Goal: Information Seeking & Learning: Learn about a topic

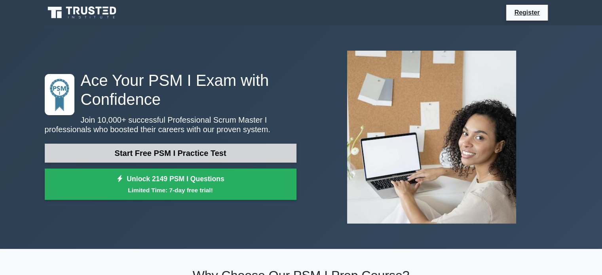
click at [196, 153] on link "Start Free PSM I Practice Test" at bounding box center [171, 153] width 252 height 19
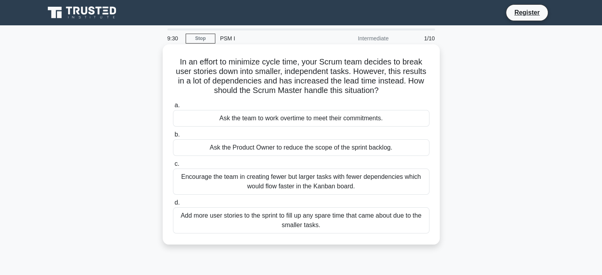
click at [290, 150] on div "Ask the Product Owner to reduce the scope of the sprint backlog." at bounding box center [301, 147] width 256 height 17
click at [173, 137] on input "b. Ask the Product Owner to reduce the scope of the sprint backlog." at bounding box center [173, 134] width 0 height 5
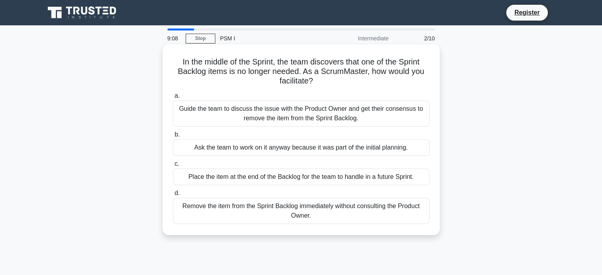
click at [407, 176] on div "Place the item at the end of the Backlog for the team to handle in a future Spr…" at bounding box center [301, 177] width 256 height 17
click at [173, 167] on input "c. Place the item at the end of the Backlog for the team to handle in a future …" at bounding box center [173, 163] width 0 height 5
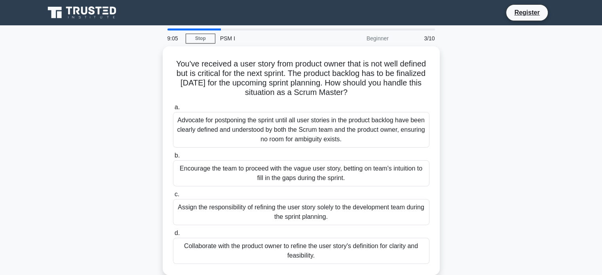
click at [229, 37] on div "PSM I" at bounding box center [269, 38] width 109 height 16
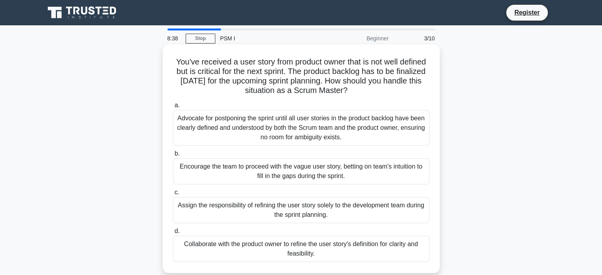
click at [358, 245] on div "Collaborate with the product owner to refine the user story's definition for cl…" at bounding box center [301, 249] width 256 height 26
click at [173, 234] on input "d. Collaborate with the product owner to refine the user story's definition for…" at bounding box center [173, 231] width 0 height 5
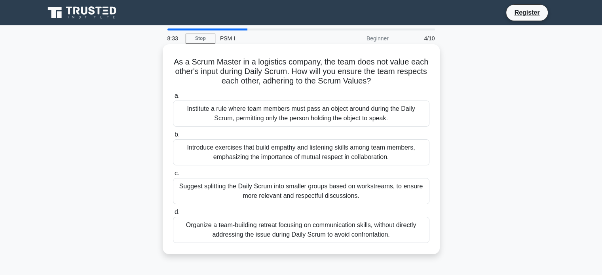
click at [384, 115] on div "Institute a rule where team members must pass an object around during the Daily…" at bounding box center [301, 113] width 256 height 26
click at [173, 99] on input "a. Institute a rule where team members must pass an object around during the Da…" at bounding box center [173, 95] width 0 height 5
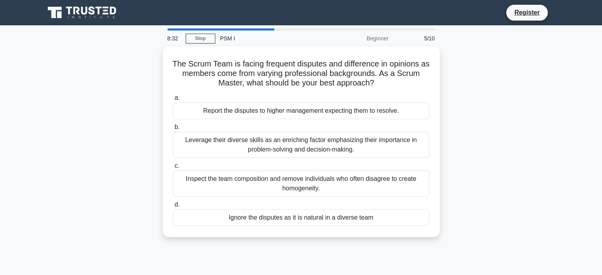
click at [384, 115] on div "Report the disputes to higher management expecting them to resolve." at bounding box center [301, 110] width 256 height 17
click at [173, 100] on input "a. Report the disputes to higher management expecting them to resolve." at bounding box center [173, 97] width 0 height 5
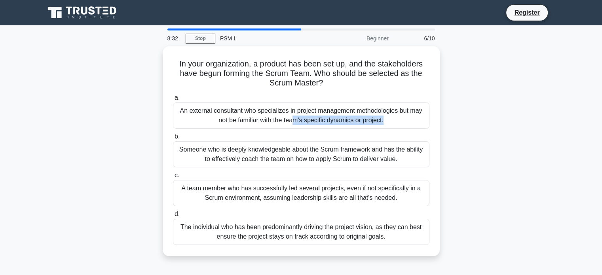
click at [384, 115] on div "An external consultant who specializes in project management methodologies but …" at bounding box center [301, 115] width 256 height 26
click at [173, 100] on input "a. An external consultant who specializes in project management methodologies b…" at bounding box center [173, 97] width 0 height 5
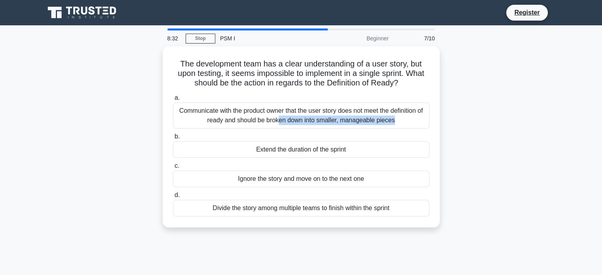
click at [384, 115] on div "Communicate with the product owner that the user story does not meet the defini…" at bounding box center [301, 115] width 256 height 26
click at [173, 100] on input "a. Communicate with the product owner that the user story does not meet the def…" at bounding box center [173, 97] width 0 height 5
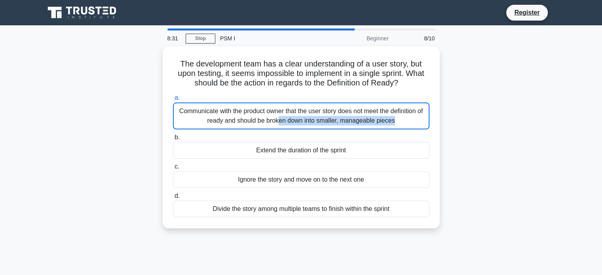
click at [384, 115] on div "Communicate with the product owner that the user story does not meet the defini…" at bounding box center [301, 115] width 256 height 27
click at [173, 100] on input "a. Communicate with the product owner that the user story does not meet the def…" at bounding box center [173, 97] width 0 height 5
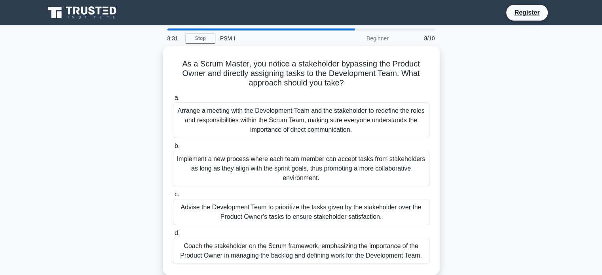
click at [384, 115] on div "Arrange a meeting with the Development Team and the stakeholder to redefine the…" at bounding box center [301, 120] width 256 height 36
click at [173, 100] on input "a. Arrange a meeting with the Development Team and the stakeholder to redefine …" at bounding box center [173, 97] width 0 height 5
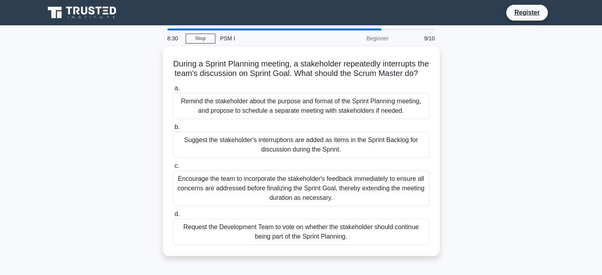
click at [384, 115] on div "Remind the stakeholder about the purpose and format of the Sprint Planning meet…" at bounding box center [301, 106] width 256 height 26
click at [173, 91] on input "a. Remind the stakeholder about the purpose and format of the Sprint Planning m…" at bounding box center [173, 88] width 0 height 5
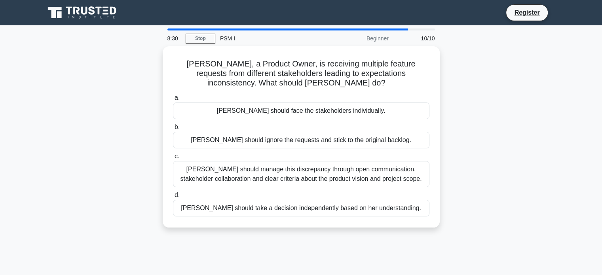
click at [384, 115] on div "Laura should face the stakeholders individually." at bounding box center [301, 110] width 256 height 17
click at [173, 100] on input "a. Laura should face the stakeholders individually." at bounding box center [173, 97] width 0 height 5
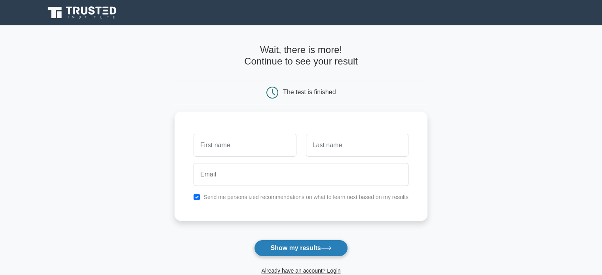
click at [305, 243] on button "Show my results" at bounding box center [300, 248] width 93 height 17
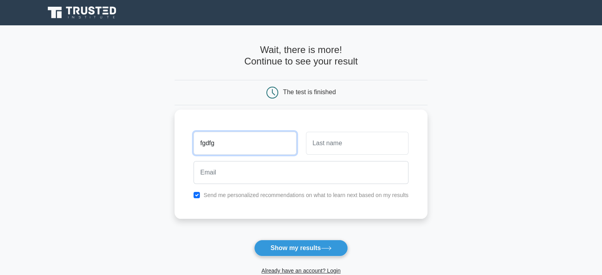
type input "fgdfg"
click at [326, 139] on input "df" at bounding box center [357, 143] width 102 height 23
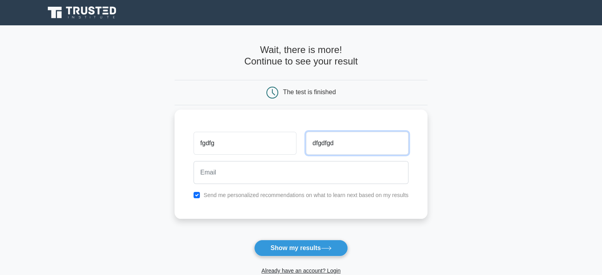
type input "dfgdfgd"
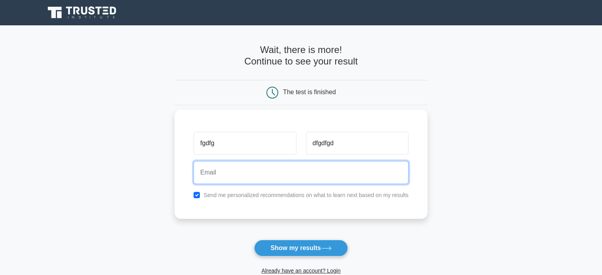
click at [256, 178] on input "email" at bounding box center [300, 172] width 215 height 23
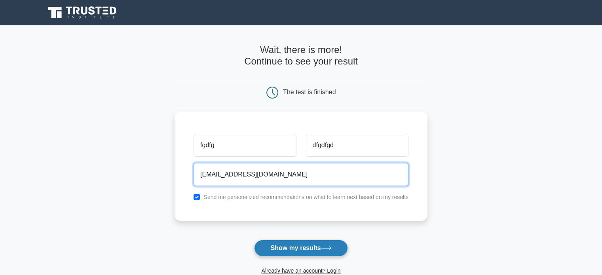
type input "wdsdd@wp.pl"
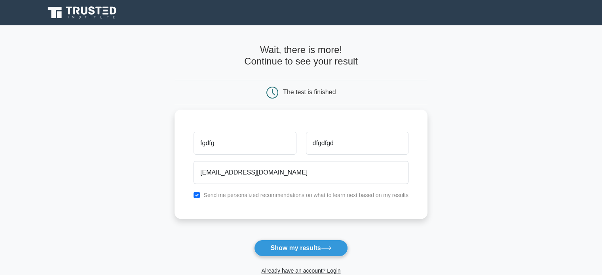
drag, startPoint x: 285, startPoint y: 248, endPoint x: 375, endPoint y: 191, distance: 106.3
click at [285, 247] on button "Show my results" at bounding box center [300, 248] width 93 height 17
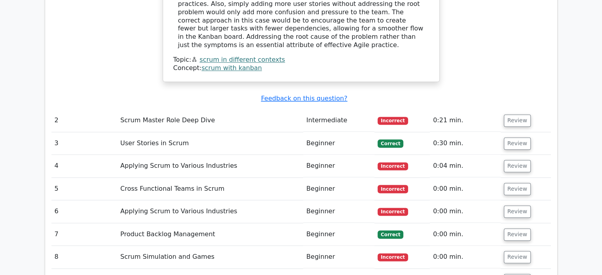
scroll to position [949, 0]
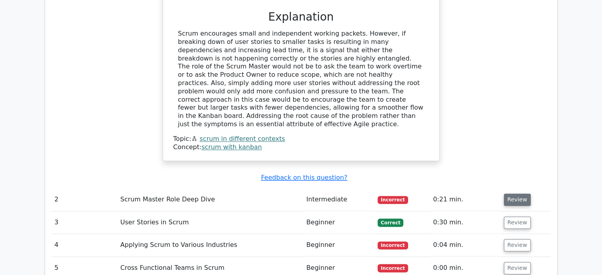
click at [510, 193] on button "Review" at bounding box center [517, 199] width 27 height 12
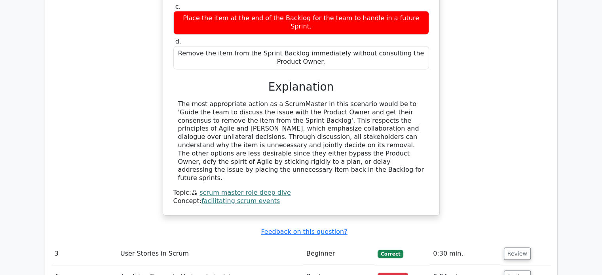
scroll to position [1306, 0]
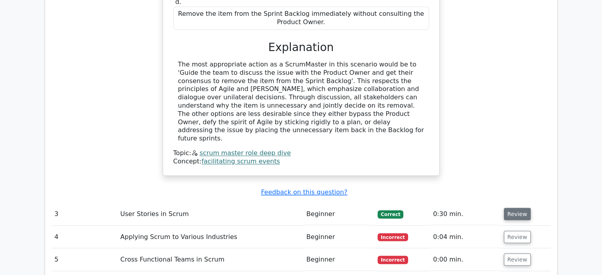
click at [506, 208] on button "Review" at bounding box center [517, 214] width 27 height 12
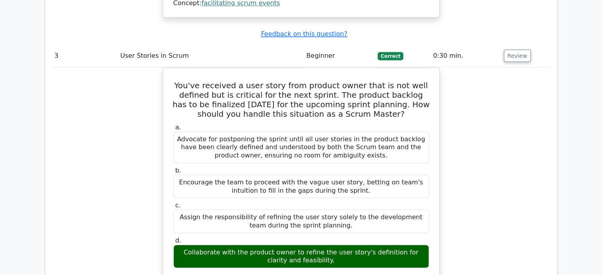
scroll to position [1662, 0]
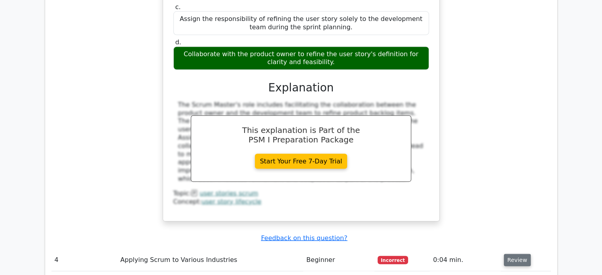
click at [506, 254] on button "Review" at bounding box center [517, 260] width 27 height 12
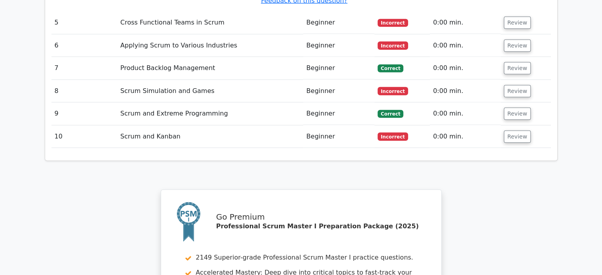
scroll to position [2453, 0]
